Goal: Communication & Community: Answer question/provide support

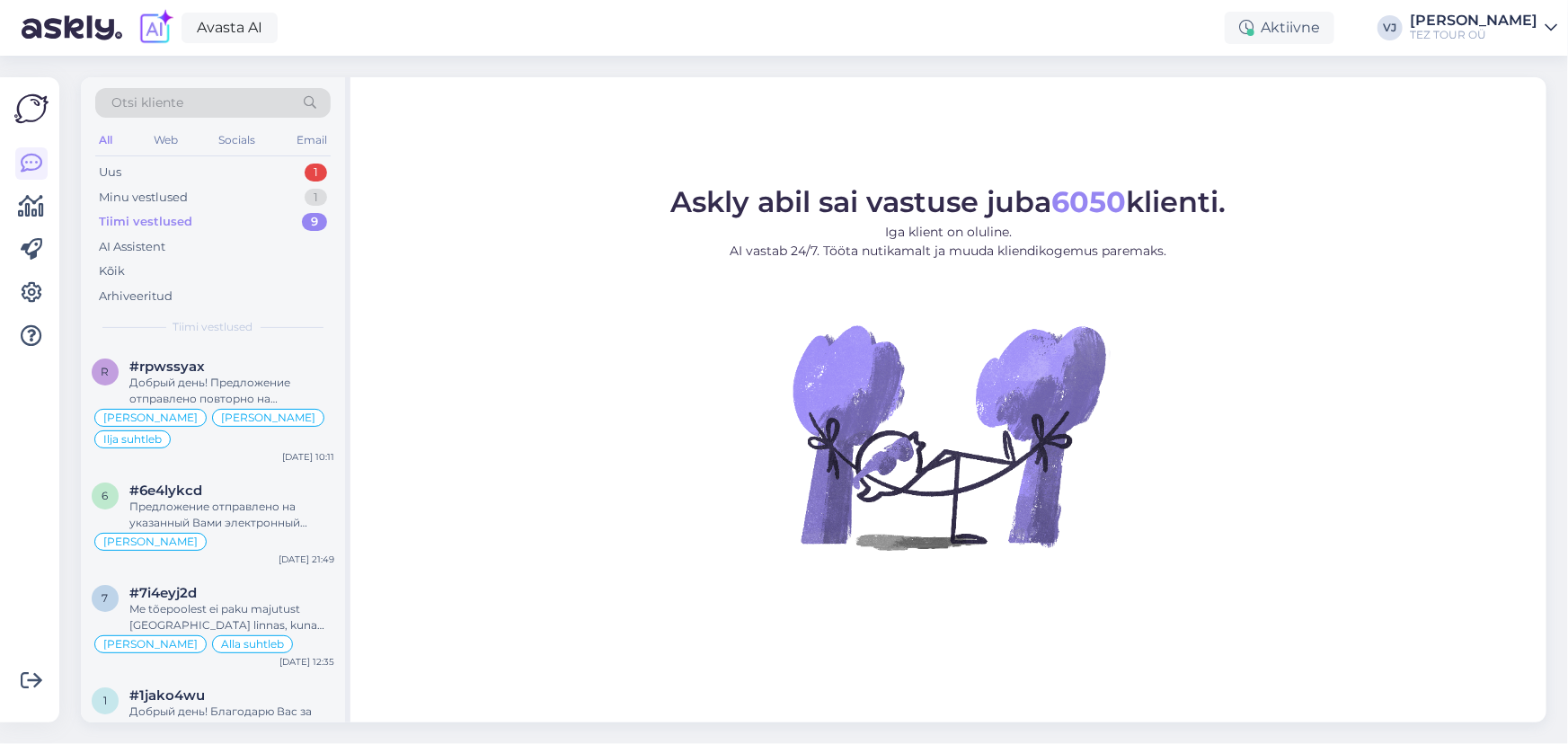
click at [567, 378] on figure "Askly abil sai vastuse juba 6050 klienti. Iga klient on oluline. AI vastab 24/7…" at bounding box center [948, 393] width 1164 height 411
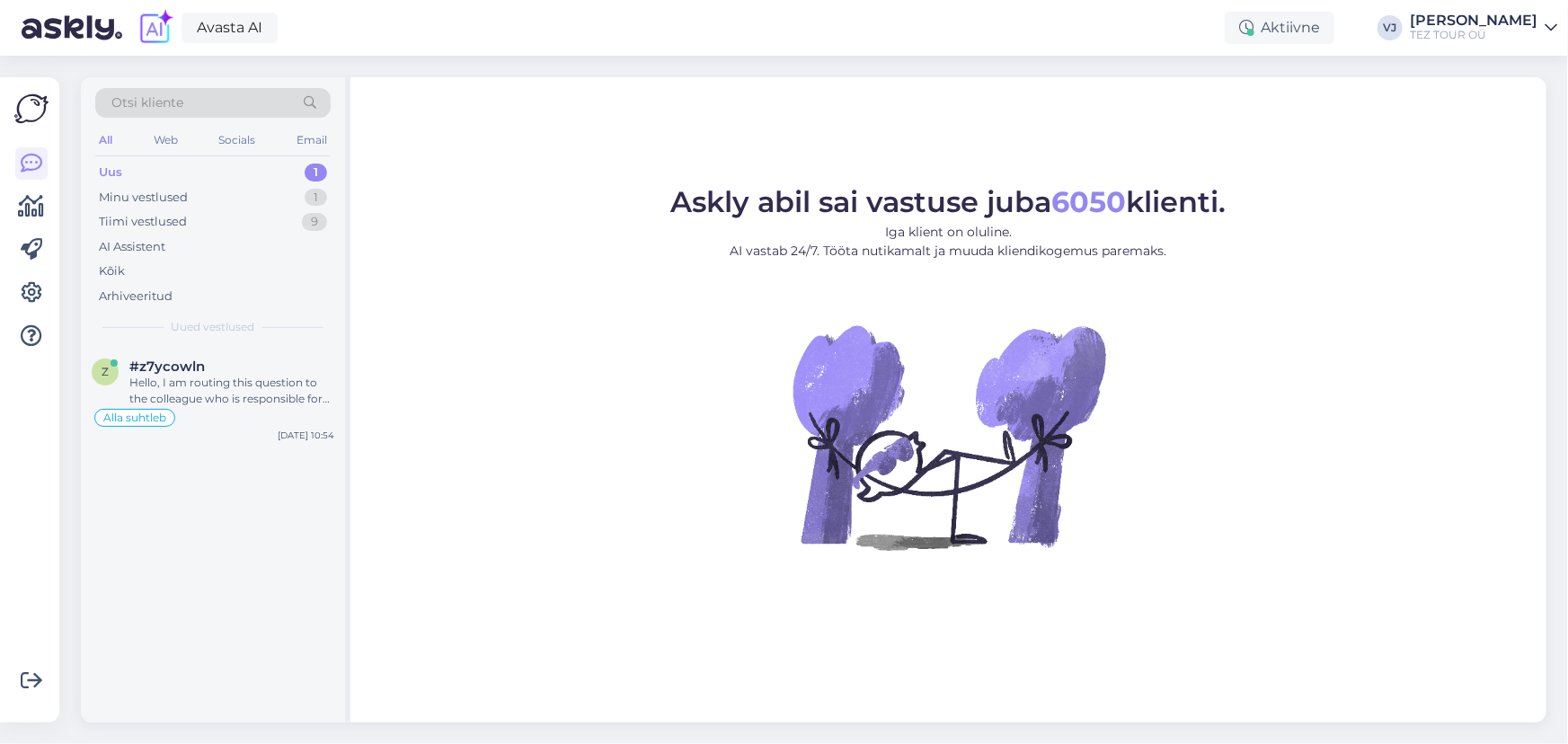
click at [276, 172] on div "Uus 1" at bounding box center [212, 172] width 235 height 25
drag, startPoint x: 256, startPoint y: 351, endPoint x: 276, endPoint y: 369, distance: 26.9
click at [257, 352] on div "z #z7ycowln Hello, I am routing this question to the colleague who is responsib…" at bounding box center [213, 397] width 264 height 102
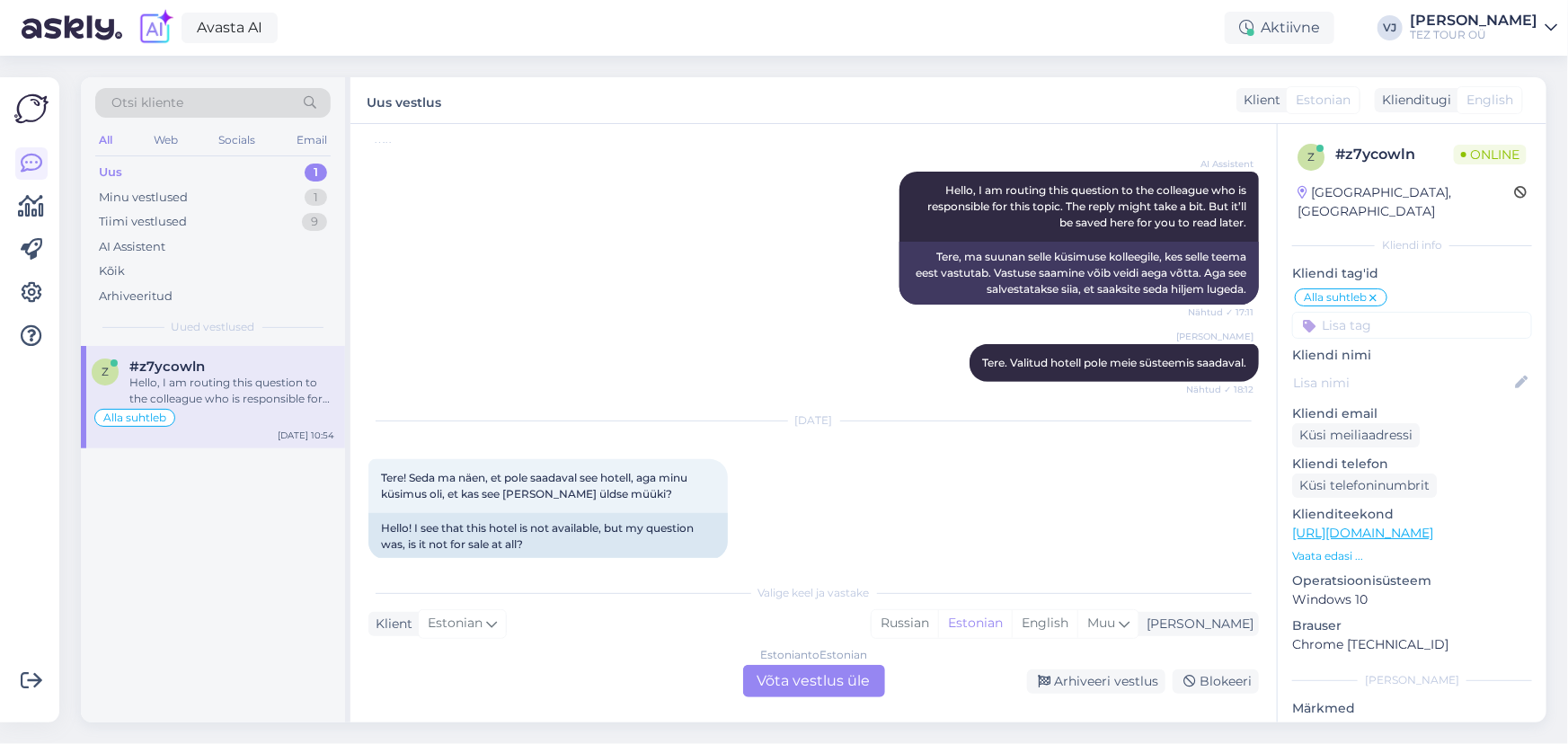
scroll to position [236, 0]
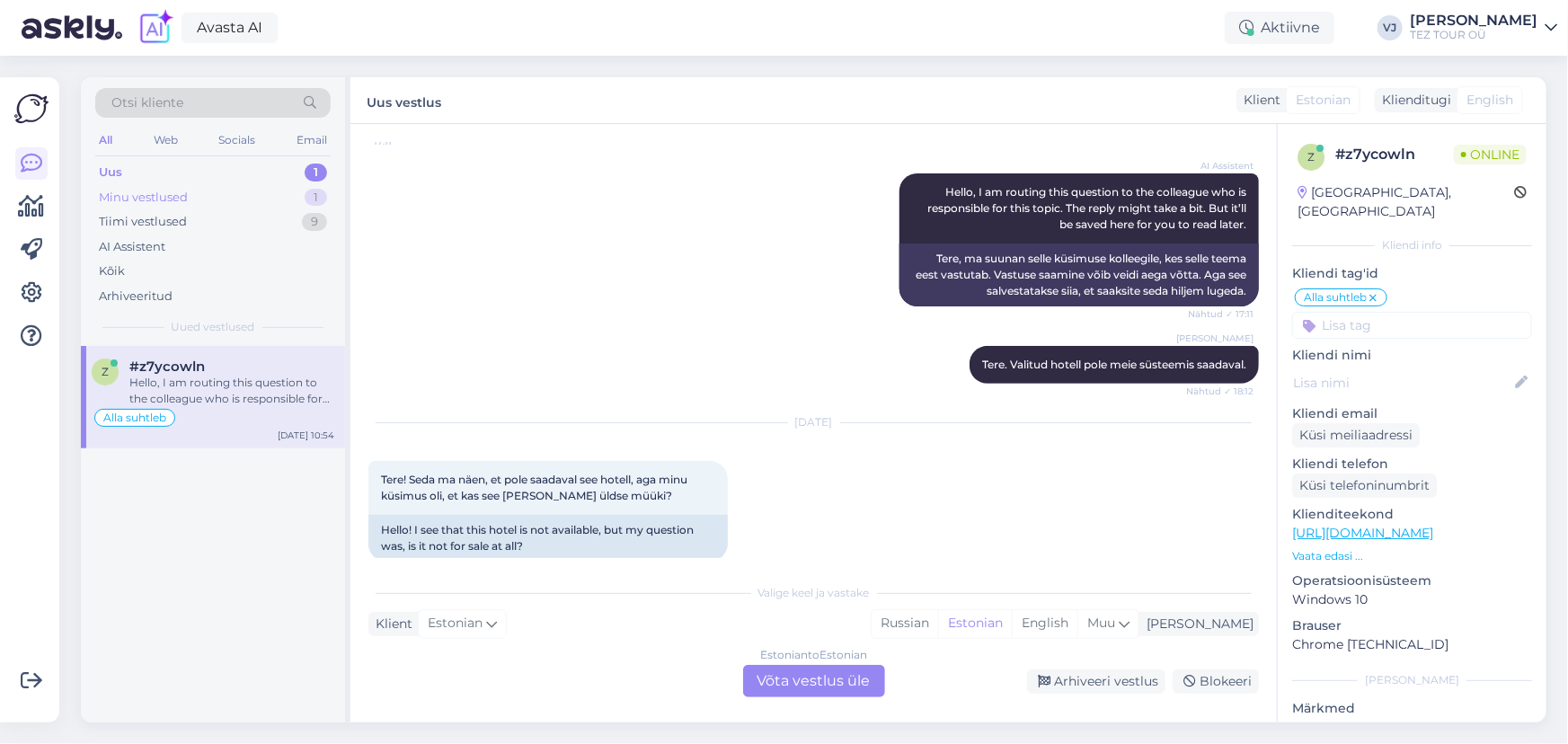
click at [237, 199] on div "Minu vestlused 1" at bounding box center [212, 197] width 235 height 25
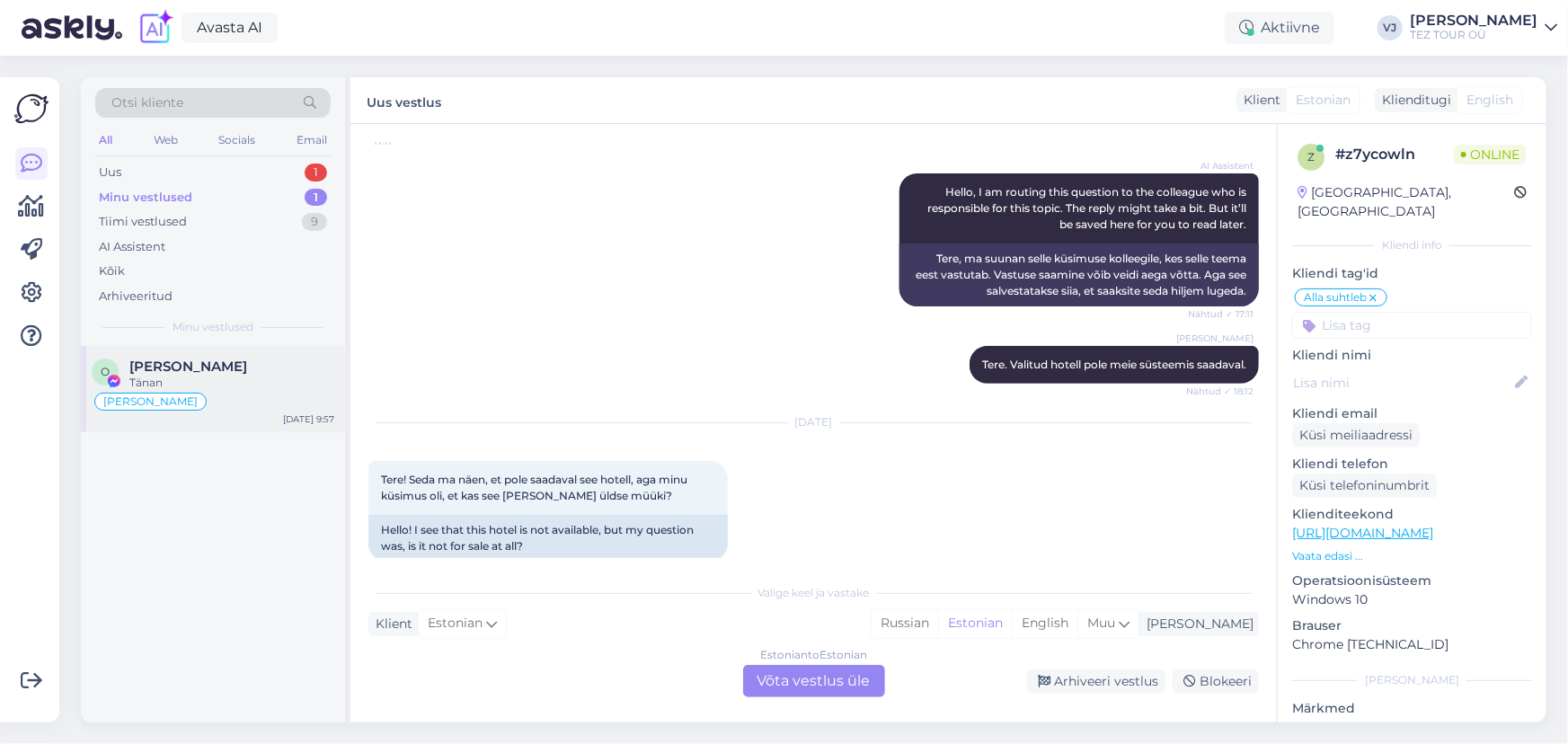
click at [313, 379] on div "Tänan" at bounding box center [231, 382] width 204 height 16
